Goal: Transaction & Acquisition: Purchase product/service

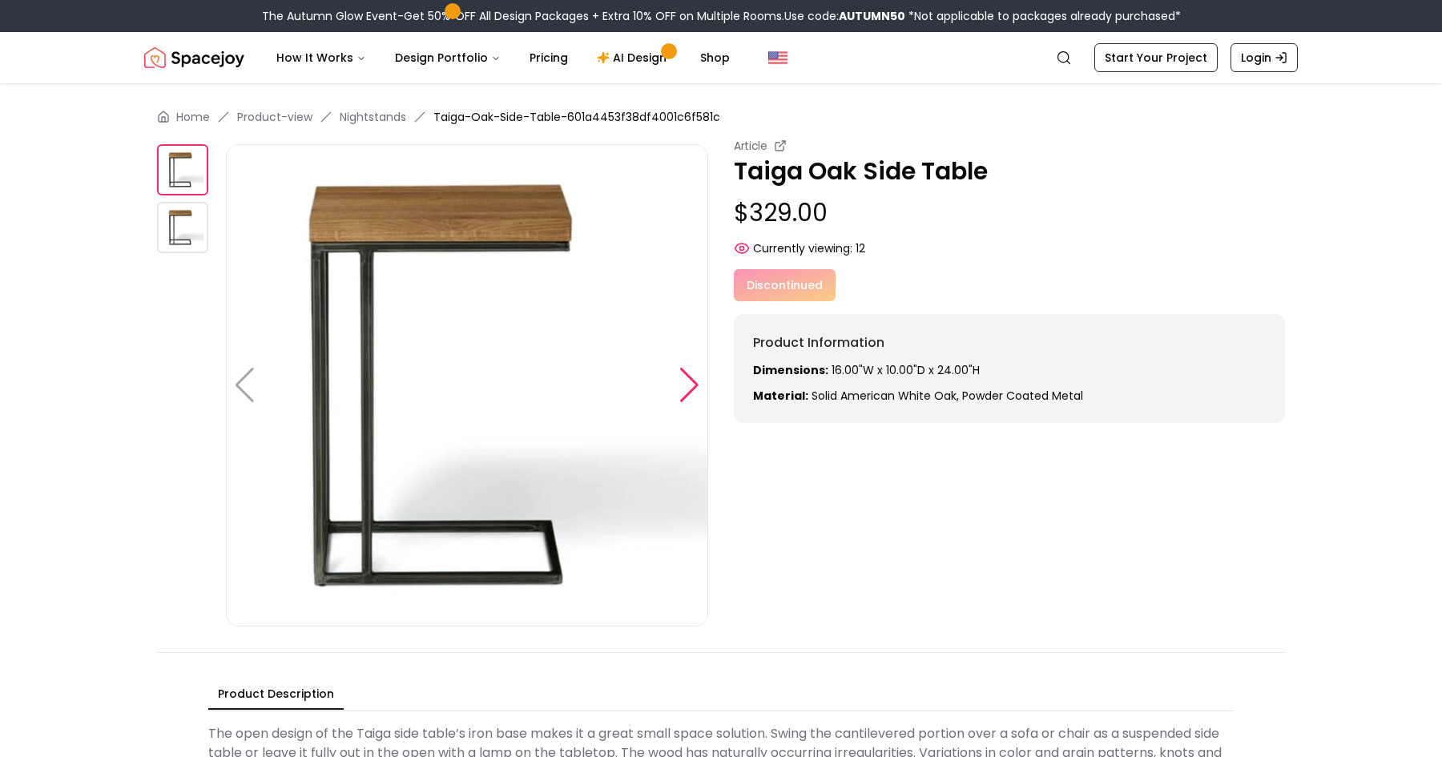
click at [699, 386] on div at bounding box center [689, 385] width 22 height 35
click at [699, 386] on img at bounding box center [467, 385] width 482 height 482
click at [691, 385] on img at bounding box center [467, 385] width 482 height 482
click at [249, 391] on div at bounding box center [245, 385] width 22 height 35
click at [758, 150] on small "Article" at bounding box center [751, 146] width 34 height 16
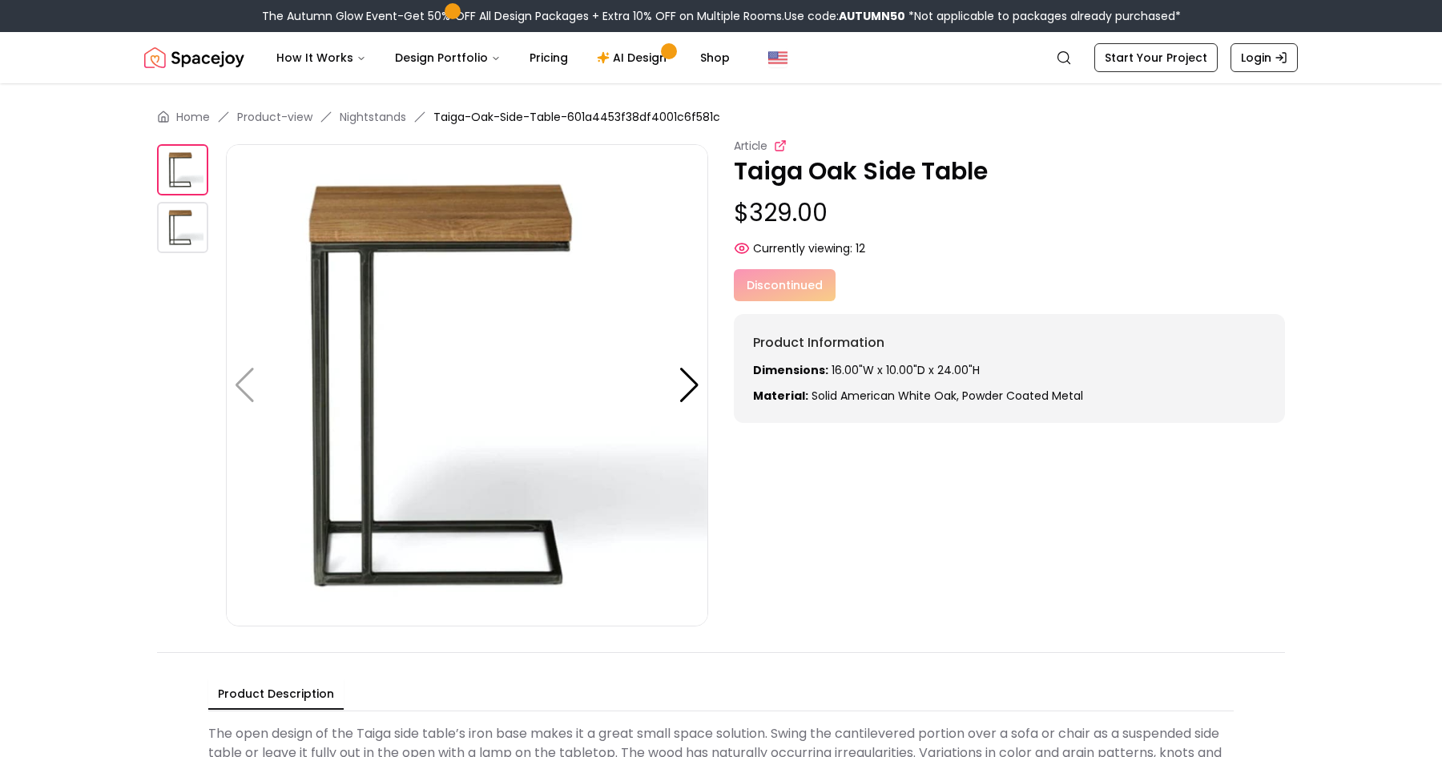
click at [778, 145] on icon at bounding box center [780, 145] width 13 height 13
